Goal: Task Accomplishment & Management: Complete application form

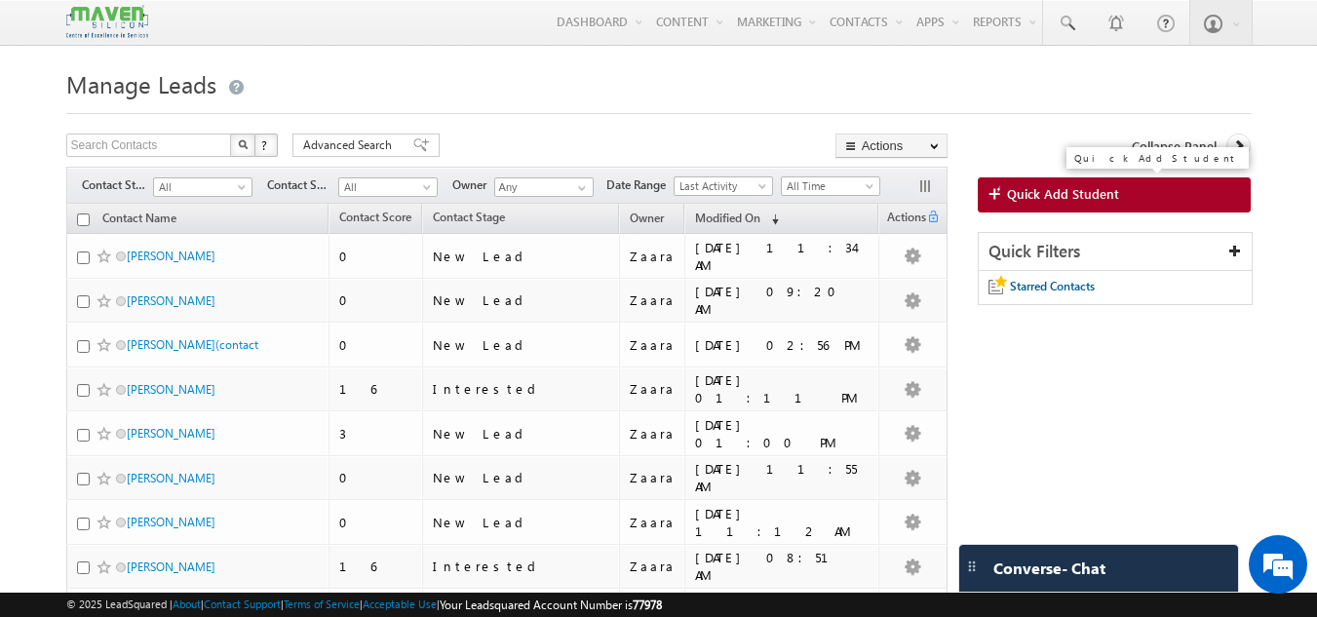
click at [1113, 188] on span "Quick Add Student" at bounding box center [1063, 194] width 112 height 18
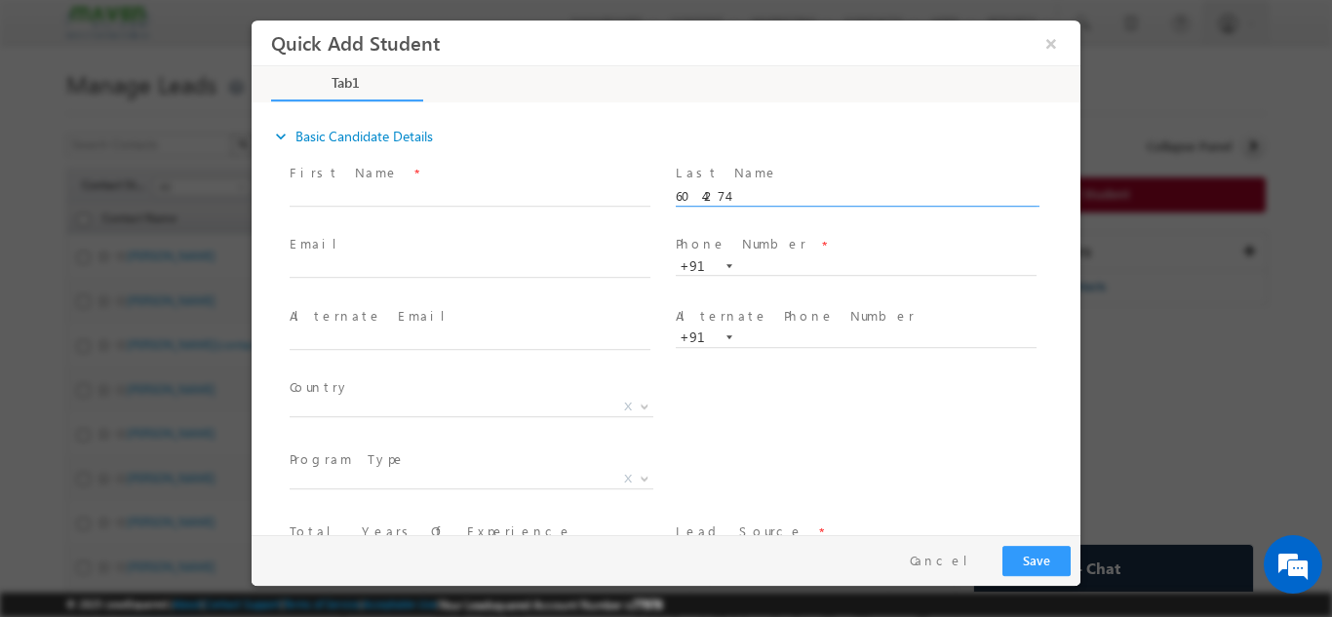
click at [806, 150] on div "expand_more Basic Candidate Details" at bounding box center [675, 135] width 809 height 35
click at [711, 200] on input "604274" at bounding box center [856, 195] width 361 height 19
paste input "9886722005"
type input "9886722005"
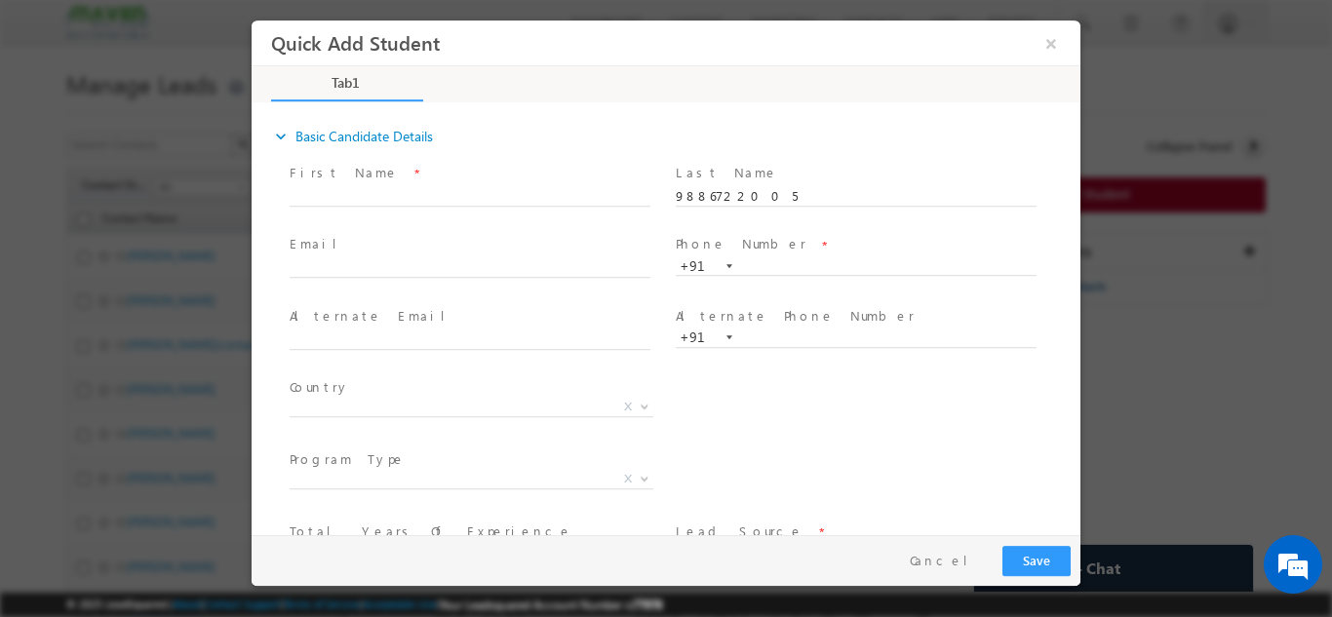
click at [756, 169] on span "Last Name *" at bounding box center [856, 172] width 360 height 21
click at [1045, 41] on button "×" at bounding box center [1050, 42] width 33 height 36
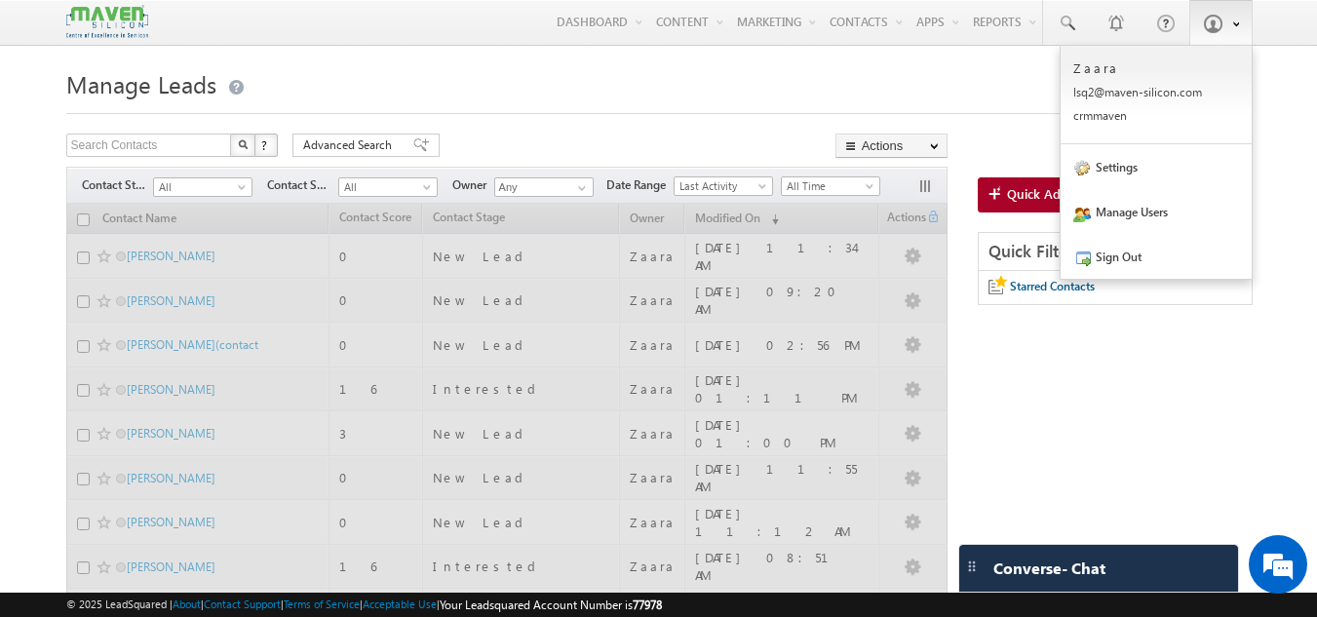
click at [1218, 35] on link at bounding box center [1220, 22] width 63 height 45
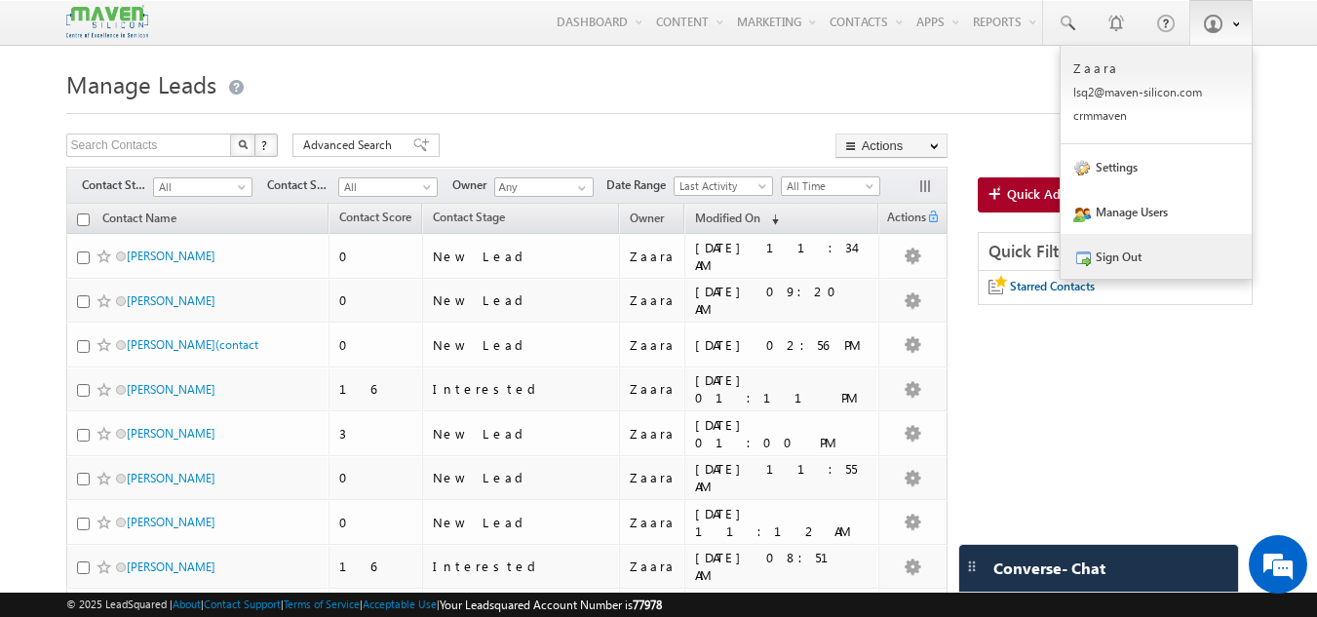
click at [1133, 270] on link "Sign Out" at bounding box center [1156, 256] width 191 height 45
